Goal: Information Seeking & Learning: Learn about a topic

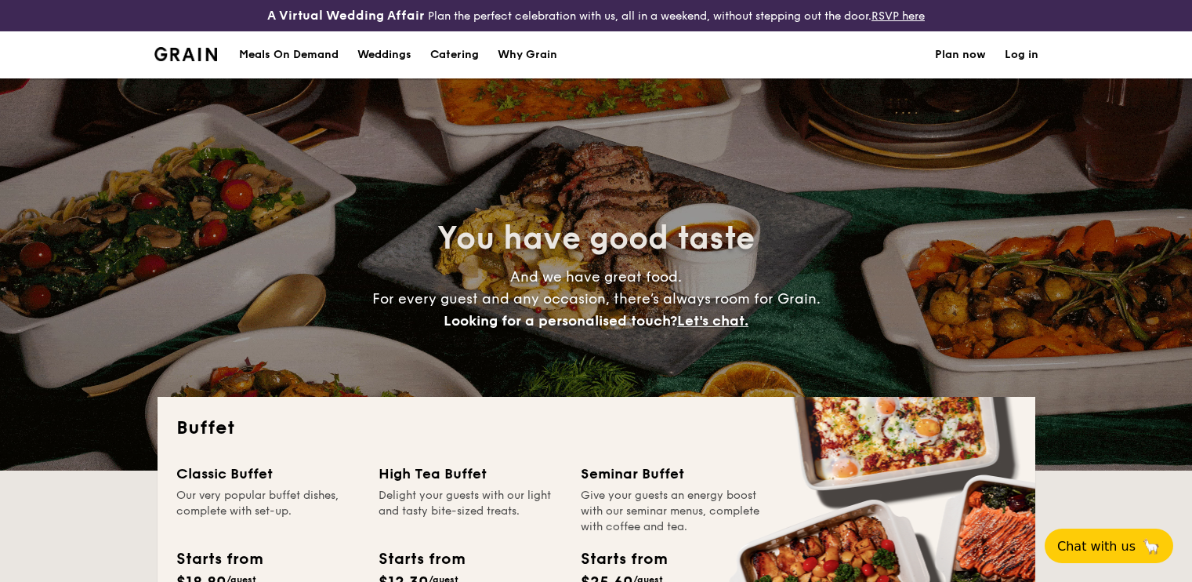
select select
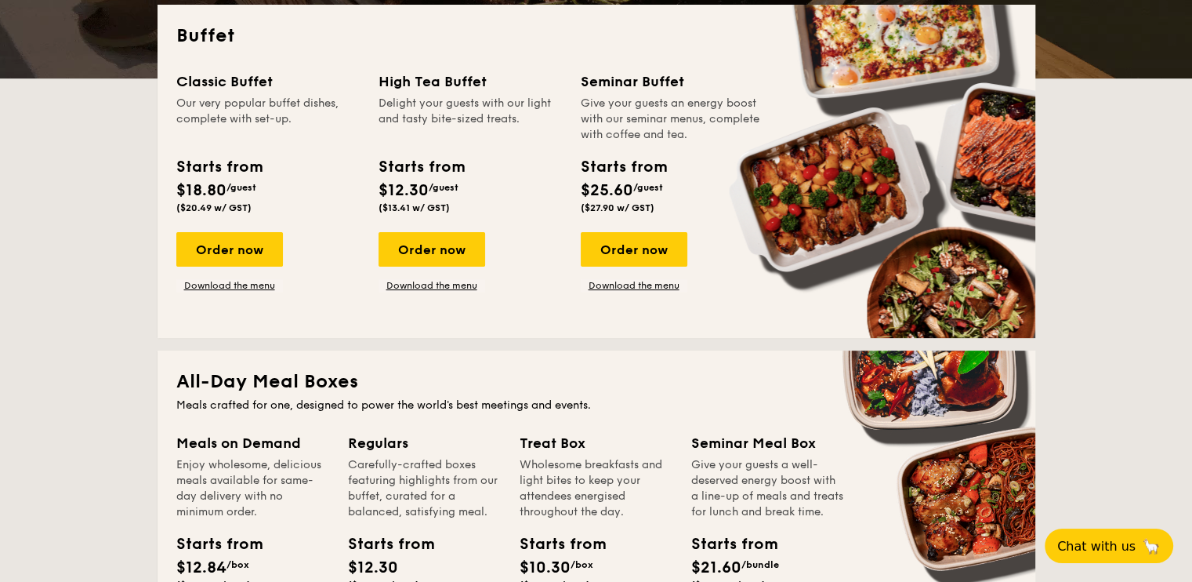
scroll to position [784, 0]
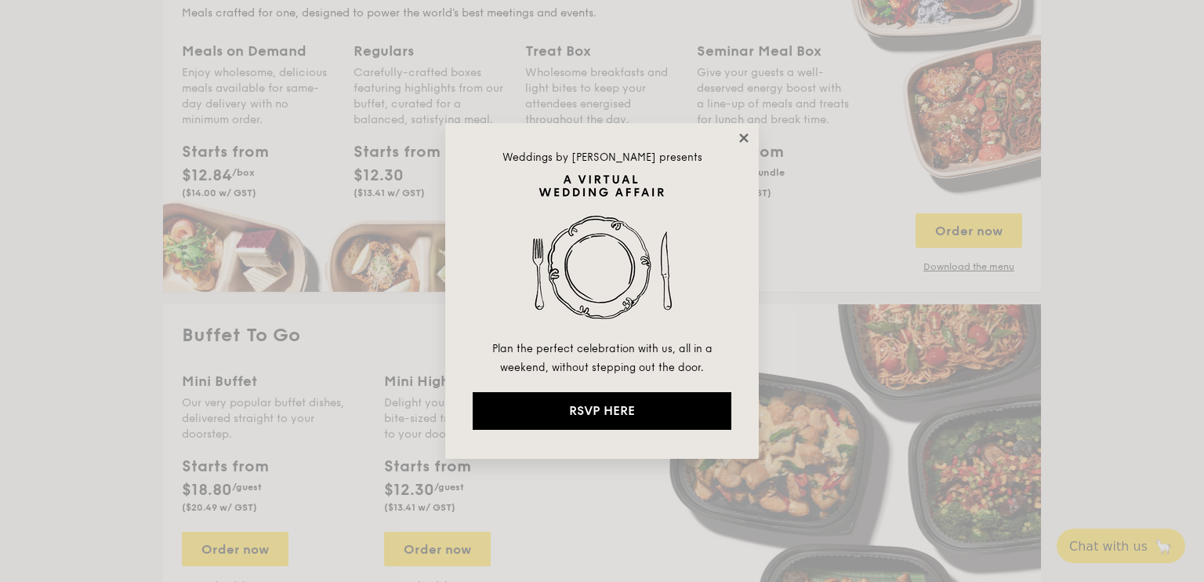
click at [742, 139] on icon at bounding box center [743, 137] width 9 height 9
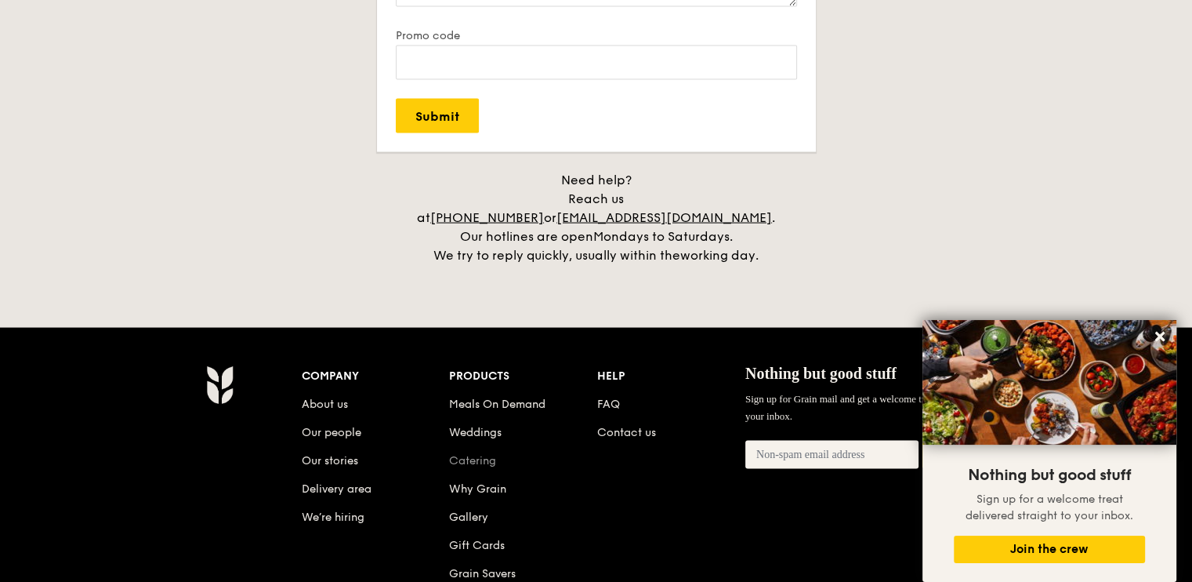
scroll to position [3370, 0]
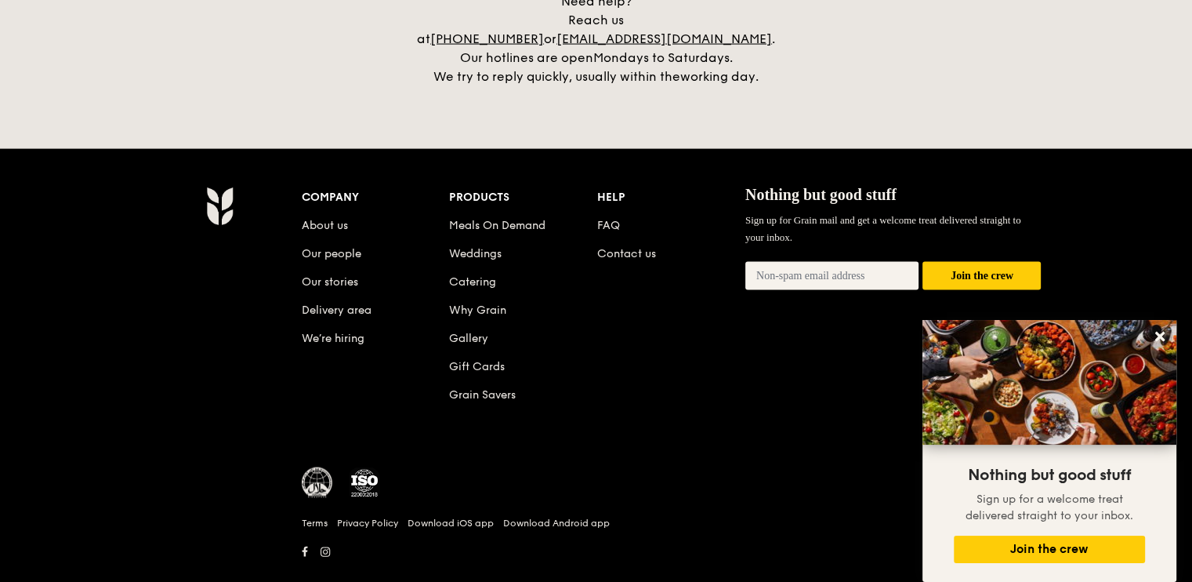
click at [344, 216] on li "About us" at bounding box center [376, 222] width 148 height 28
click at [312, 219] on link "About us" at bounding box center [325, 225] width 46 height 13
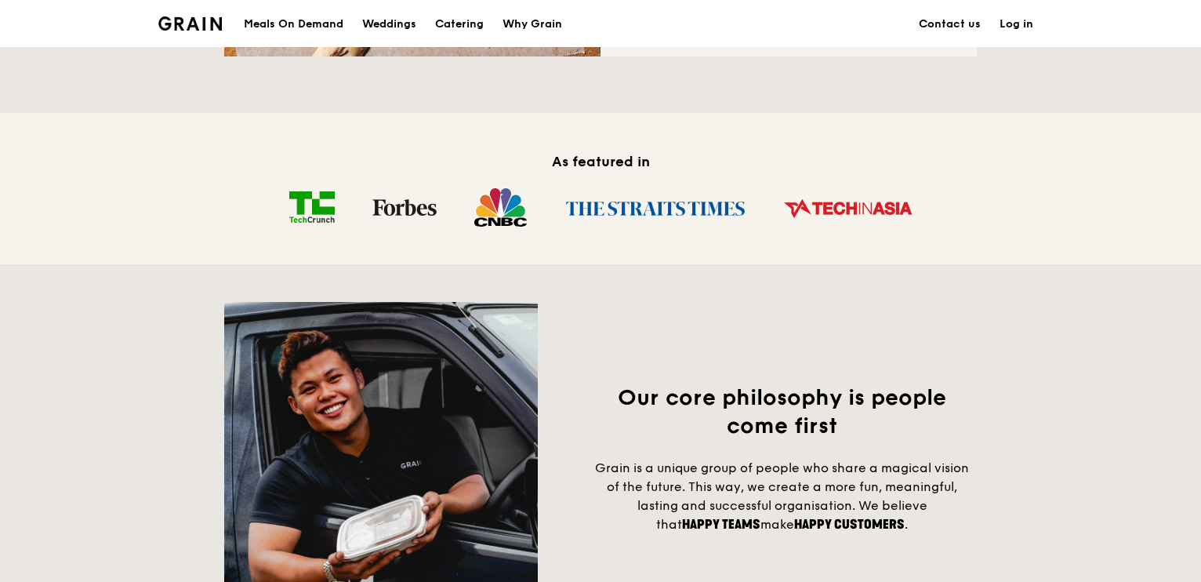
scroll to position [1254, 0]
